Goal: Task Accomplishment & Management: Complete application form

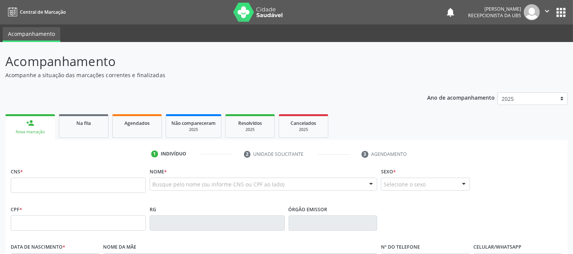
click at [57, 186] on input "text" at bounding box center [78, 185] width 135 height 15
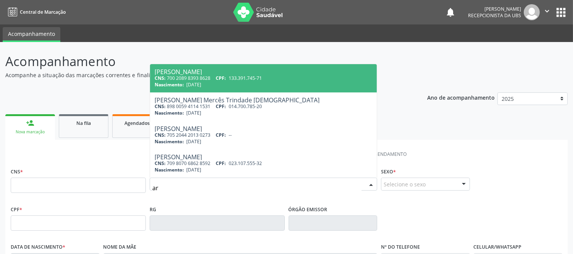
type input "a"
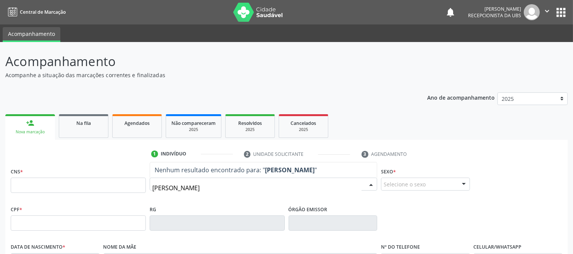
type input "[PERSON_NAME]"
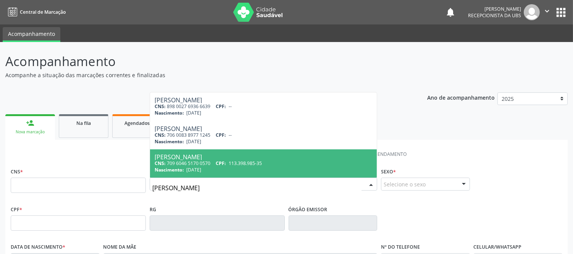
click at [220, 157] on div "[PERSON_NAME]" at bounding box center [264, 157] width 218 height 6
type input "709 6046 5170 0570"
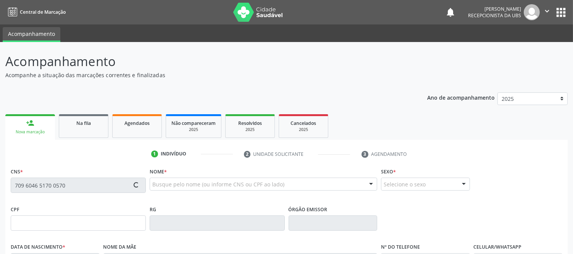
type input "113.398.985-35"
type input "[DATE]"
type input "[PERSON_NAME][DEMOGRAPHIC_DATA]"
type input "[PHONE_NUMBER]"
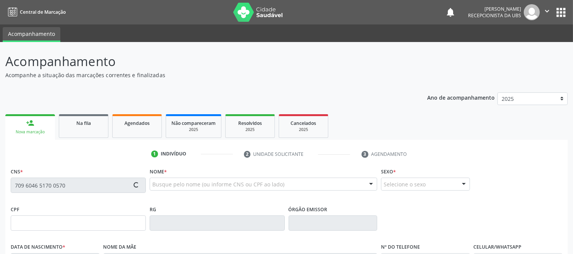
type input "018.436.685-21"
type input "S/N"
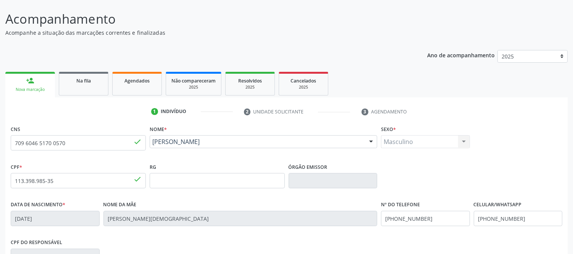
scroll to position [159, 0]
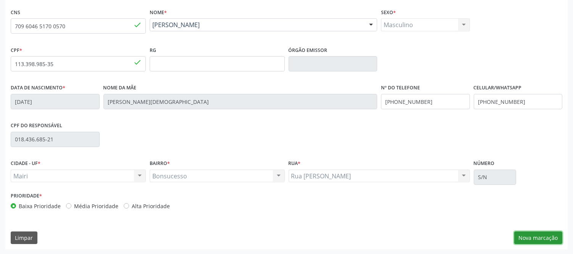
click at [547, 235] on button "Nova marcação" at bounding box center [538, 237] width 48 height 13
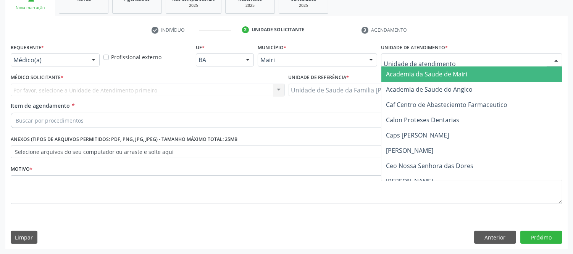
click at [555, 60] on div at bounding box center [556, 60] width 11 height 13
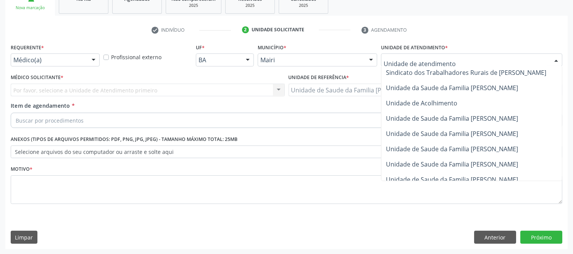
scroll to position [564, 0]
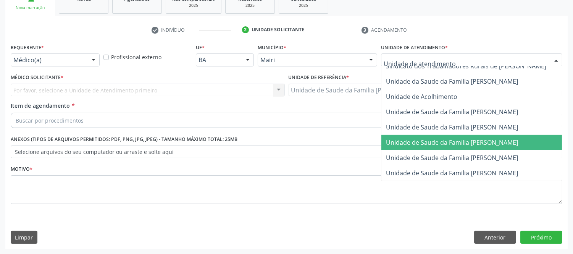
click at [482, 138] on span "Unidade de Saude da Familia [PERSON_NAME]" at bounding box center [452, 142] width 132 height 8
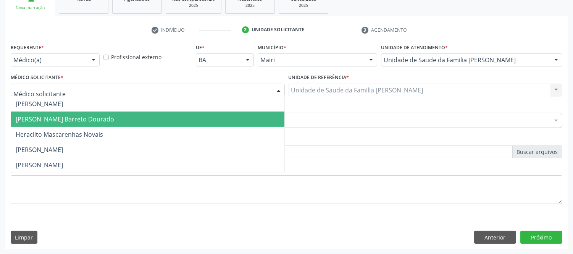
click at [49, 119] on span "[PERSON_NAME] Barreto Dourado" at bounding box center [65, 119] width 99 height 8
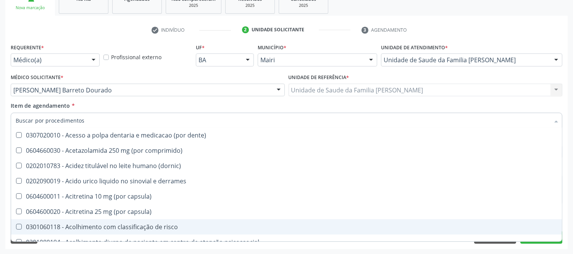
scroll to position [212, 0]
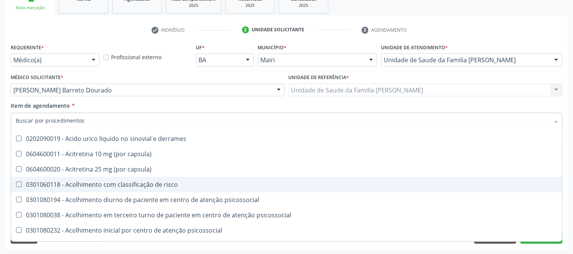
type input "#"
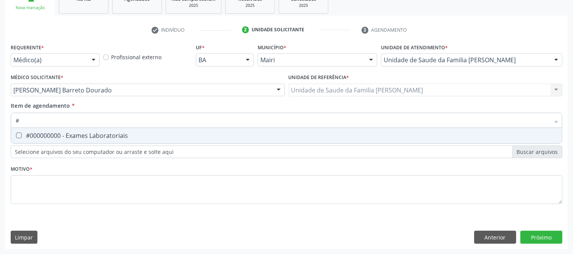
scroll to position [0, 0]
click at [86, 134] on div "#000000000 - Exames Laboratoriais" at bounding box center [287, 135] width 542 height 6
checkbox Laboratoriais "true"
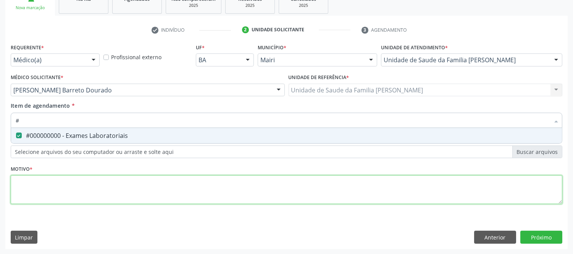
click at [53, 190] on div "Requerente * Médico(a) Médico(a) Enfermeiro(a) Paciente Nenhum resultado encont…" at bounding box center [287, 128] width 552 height 173
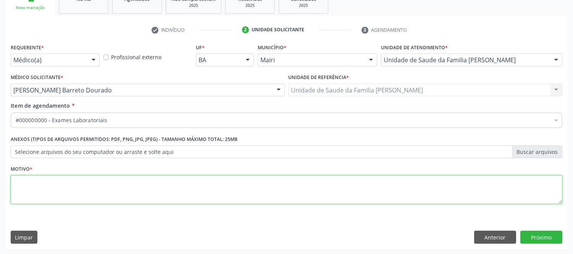
click at [53, 190] on li "Não selecionados" at bounding box center [309, 194] width 597 height 20
click at [53, 190] on textarea at bounding box center [287, 189] width 552 height 29
type textarea "avaliaçao"
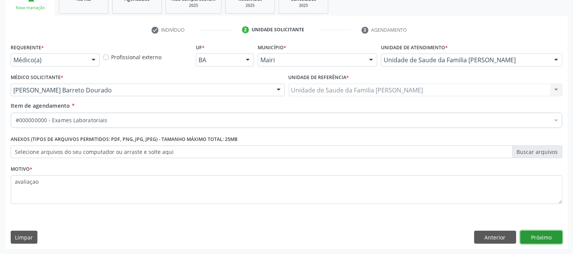
click at [541, 236] on button "Próximo" at bounding box center [541, 237] width 42 height 13
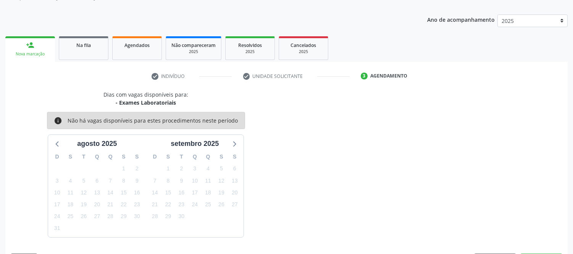
scroll to position [100, 0]
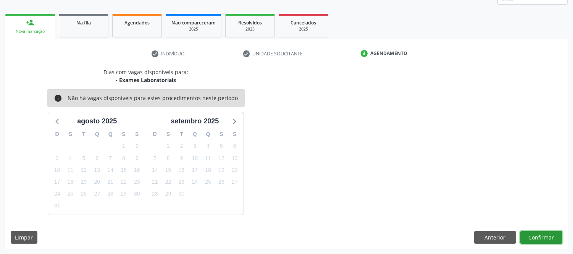
click at [540, 238] on button "Confirmar" at bounding box center [541, 237] width 42 height 13
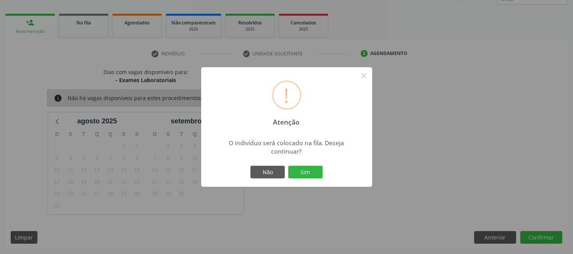
drag, startPoint x: 310, startPoint y: 172, endPoint x: 314, endPoint y: 186, distance: 14.3
click at [310, 172] on button "Sim" at bounding box center [305, 172] width 34 height 13
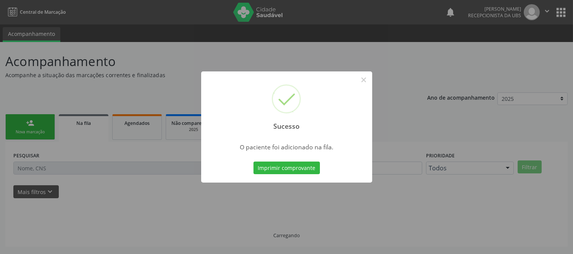
scroll to position [0, 0]
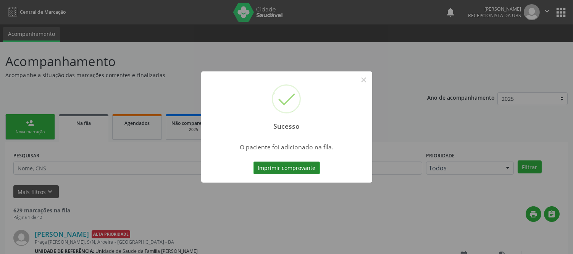
click at [281, 167] on button "Imprimir comprovante" at bounding box center [287, 168] width 66 height 13
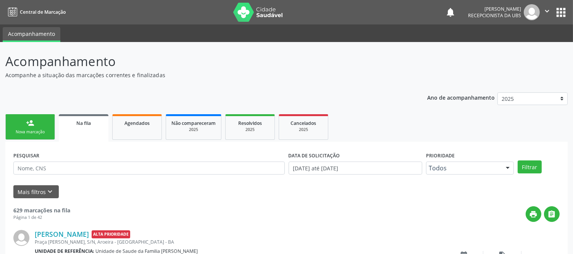
click at [39, 121] on link "person_add Nova marcação" at bounding box center [30, 127] width 50 height 26
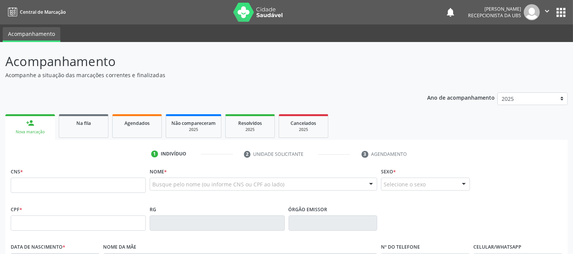
click at [211, 179] on div "Busque pelo nome (ou informe CNS ou CPF ao lado)" at bounding box center [264, 184] width 228 height 13
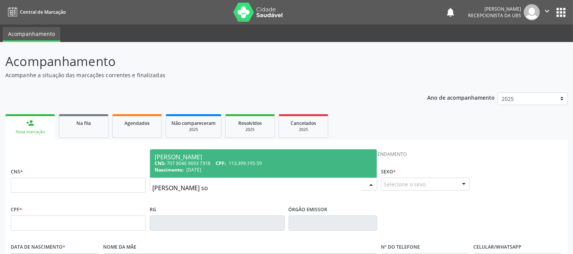
type input "[PERSON_NAME] sou"
click at [210, 158] on div "[PERSON_NAME]" at bounding box center [264, 157] width 218 height 6
type input "707 8046 9693 7318"
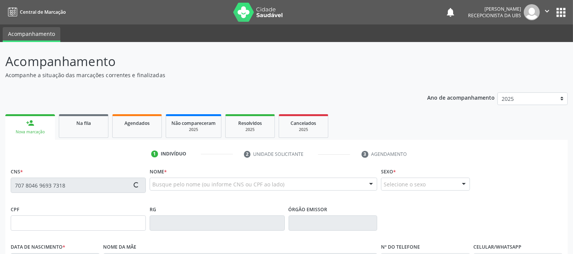
type input "113.399.195-59"
type input "[DATE]"
type input "[PERSON_NAME][DEMOGRAPHIC_DATA]"
type input "[PHONE_NUMBER]"
type input "018.436.685-21"
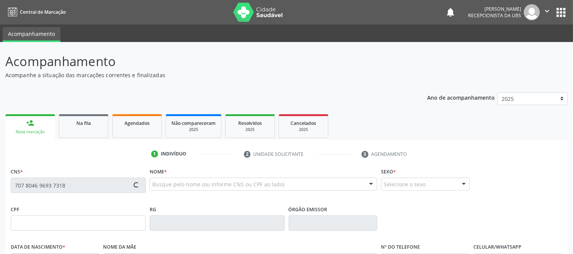
type input "S/N"
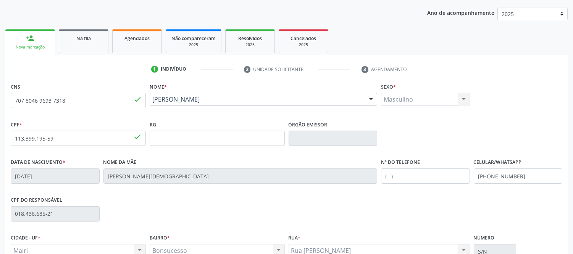
scroll to position [159, 0]
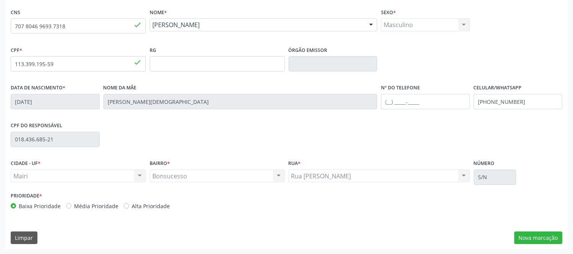
click at [535, 228] on div "CNS 707 8046 9693 7318 done Nome * [PERSON_NAME] [PERSON_NAME] CNS: 707 8046 96…" at bounding box center [286, 127] width 562 height 243
click at [540, 237] on button "Nova marcação" at bounding box center [538, 237] width 48 height 13
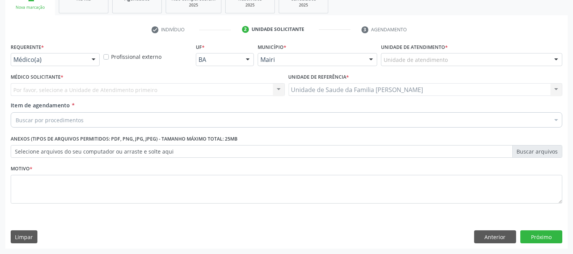
scroll to position [124, 0]
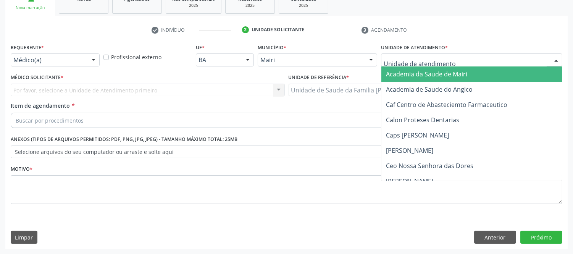
click at [554, 60] on div at bounding box center [556, 60] width 11 height 13
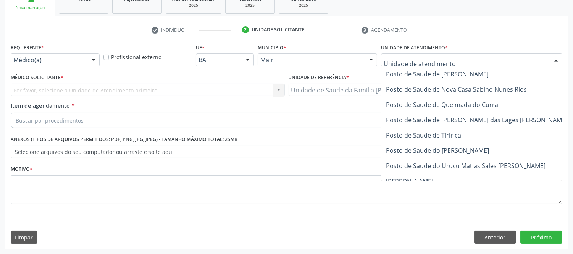
scroll to position [551, 0]
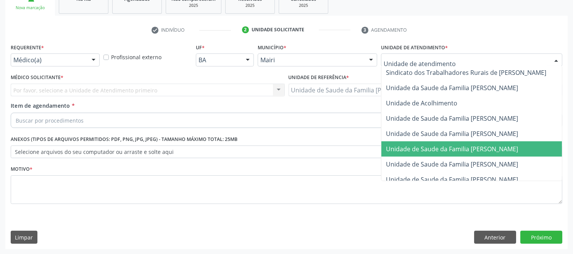
click at [518, 145] on span "Unidade de Saude da Familia [PERSON_NAME]" at bounding box center [452, 149] width 132 height 8
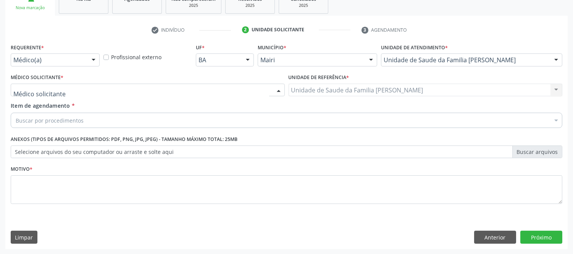
click at [111, 92] on div at bounding box center [148, 90] width 274 height 13
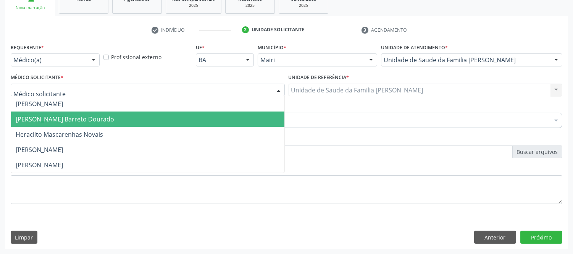
click at [104, 116] on span "[PERSON_NAME] Barreto Dourado" at bounding box center [65, 119] width 99 height 8
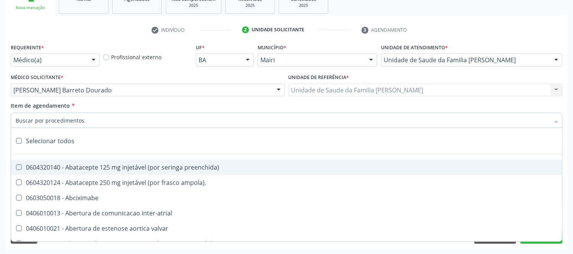
type input "#"
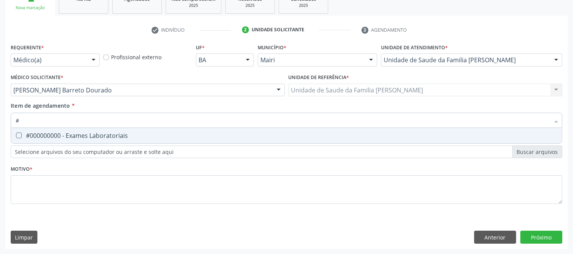
click at [86, 129] on span "#000000000 - Exames Laboratoriais" at bounding box center [286, 135] width 551 height 15
checkbox Laboratoriais "true"
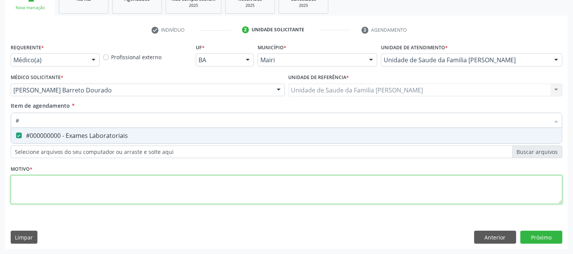
click at [88, 186] on div "Requerente * Médico(a) Médico(a) Enfermeiro(a) Paciente Nenhum resultado encont…" at bounding box center [287, 128] width 552 height 173
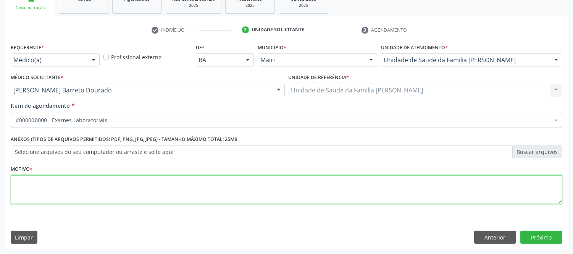
click at [88, 186] on li "Não selecionados" at bounding box center [309, 194] width 597 height 20
type textarea "avaliaçao"
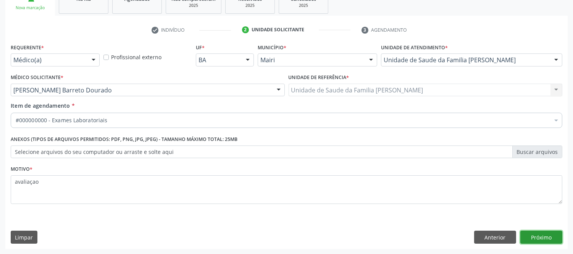
click at [548, 238] on button "Próximo" at bounding box center [541, 237] width 42 height 13
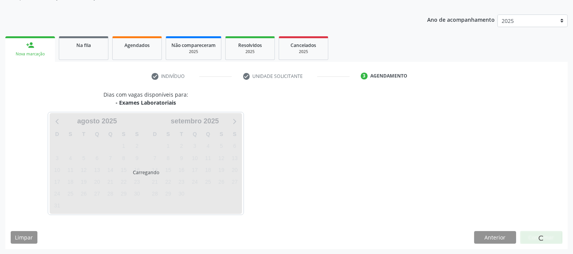
scroll to position [100, 0]
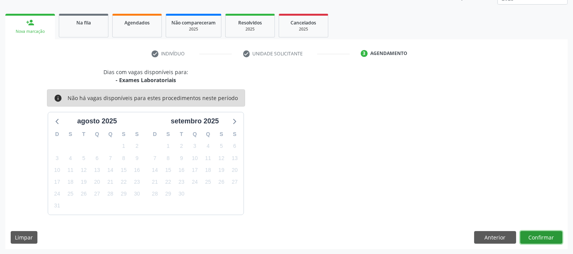
click at [540, 236] on button "Confirmar" at bounding box center [541, 237] width 42 height 13
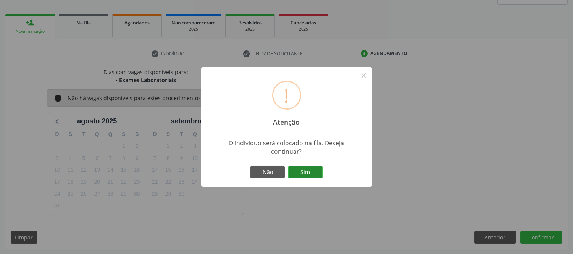
click at [311, 169] on button "Sim" at bounding box center [305, 172] width 34 height 13
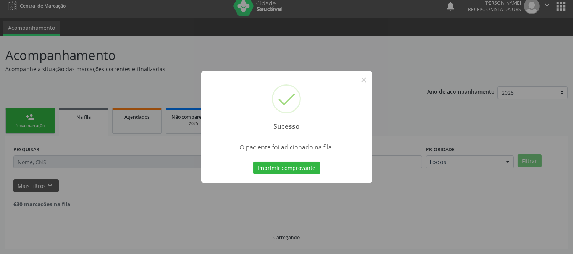
scroll to position [0, 0]
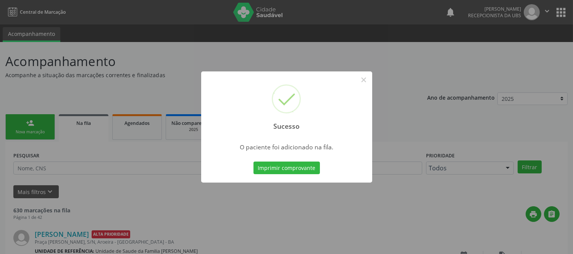
click at [309, 170] on button "Imprimir comprovante" at bounding box center [287, 168] width 66 height 13
